Goal: Subscribe to service/newsletter

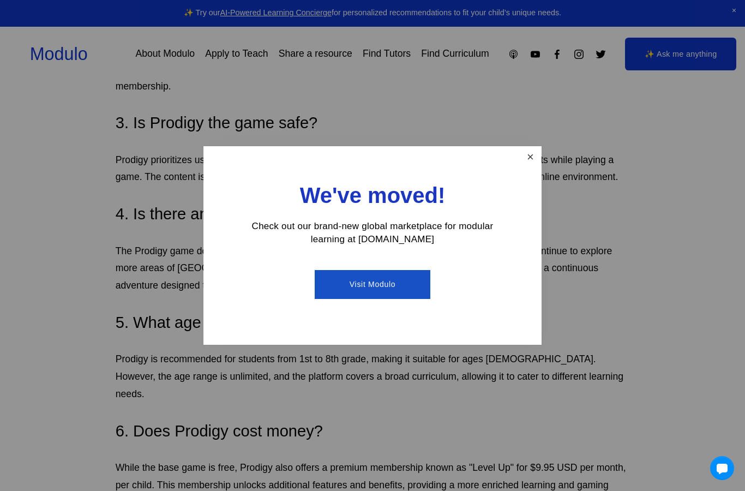
click at [534, 156] on link "Close" at bounding box center [530, 157] width 19 height 19
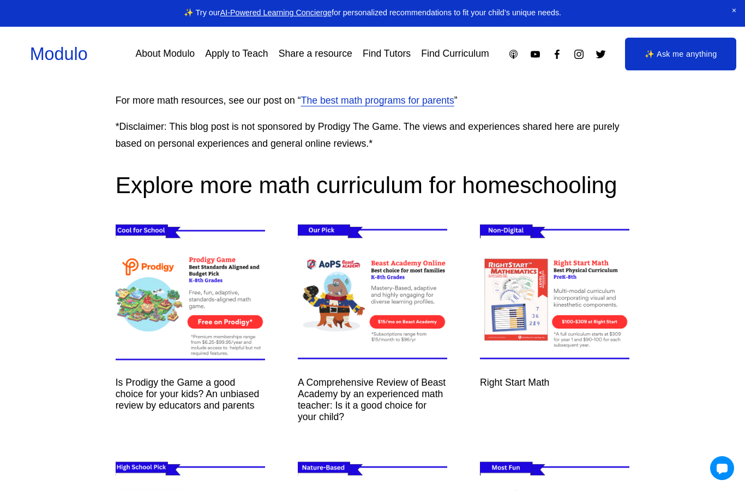
scroll to position [6392, 0]
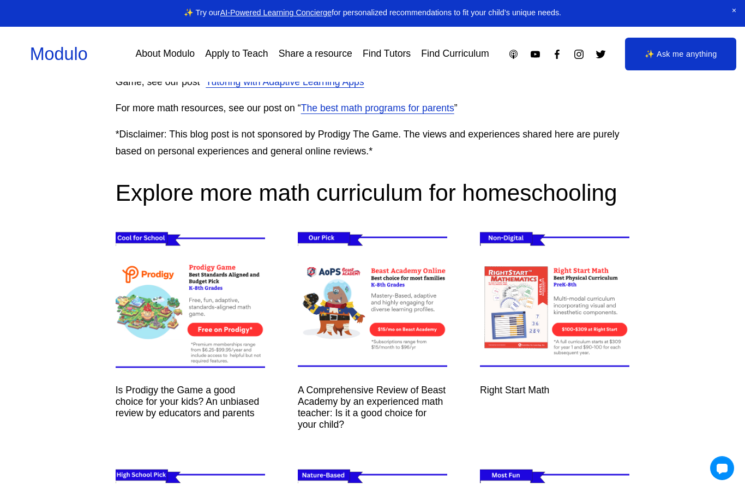
click at [221, 256] on img at bounding box center [190, 301] width 178 height 149
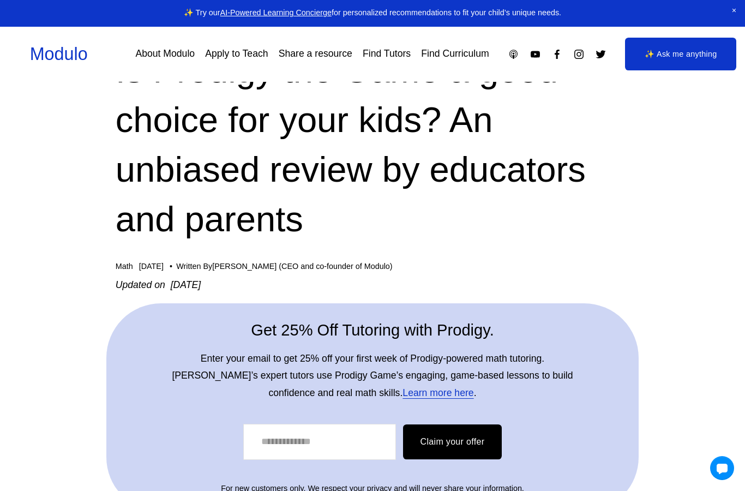
scroll to position [85, 0]
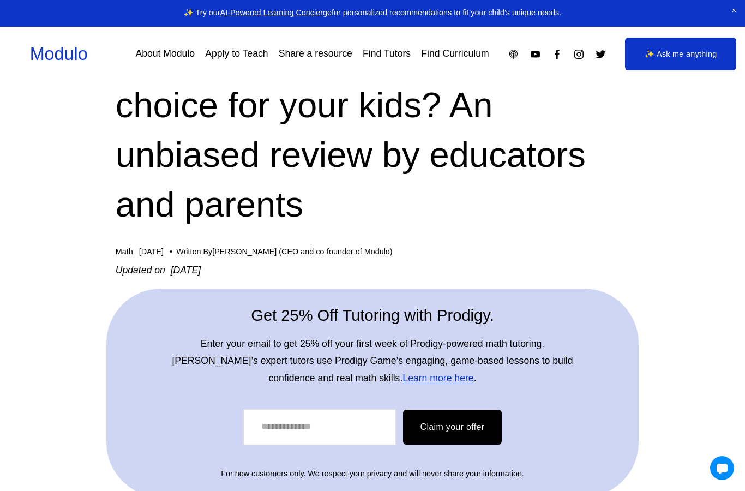
click at [364, 431] on input "Email Address" at bounding box center [319, 427] width 153 height 36
type input "**********"
click at [472, 432] on button "Claim your offer" at bounding box center [452, 427] width 99 height 35
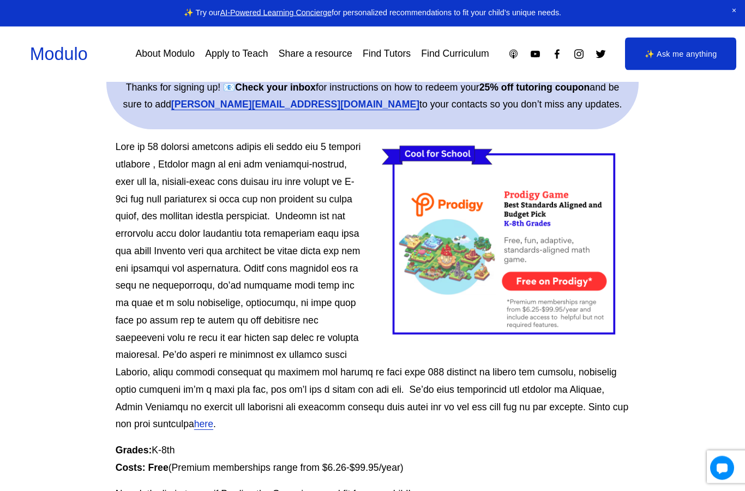
scroll to position [337, 0]
click at [577, 279] on div at bounding box center [506, 242] width 248 height 208
click at [588, 273] on div at bounding box center [506, 242] width 248 height 208
click at [524, 278] on div at bounding box center [506, 242] width 248 height 208
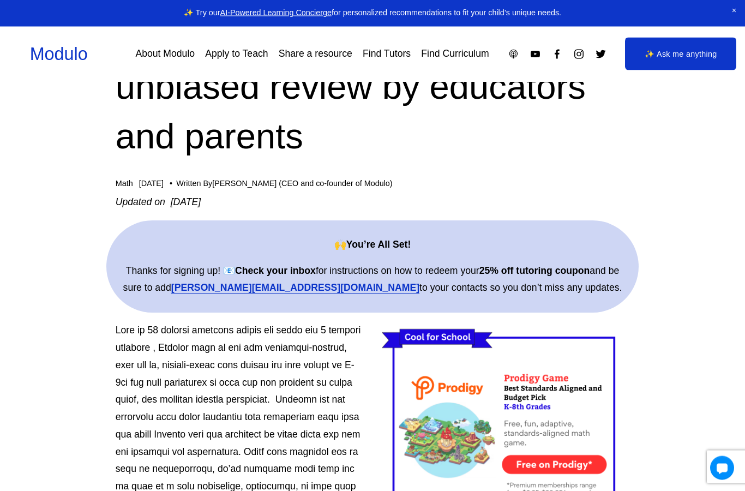
scroll to position [125, 0]
